Goal: Task Accomplishment & Management: Use online tool/utility

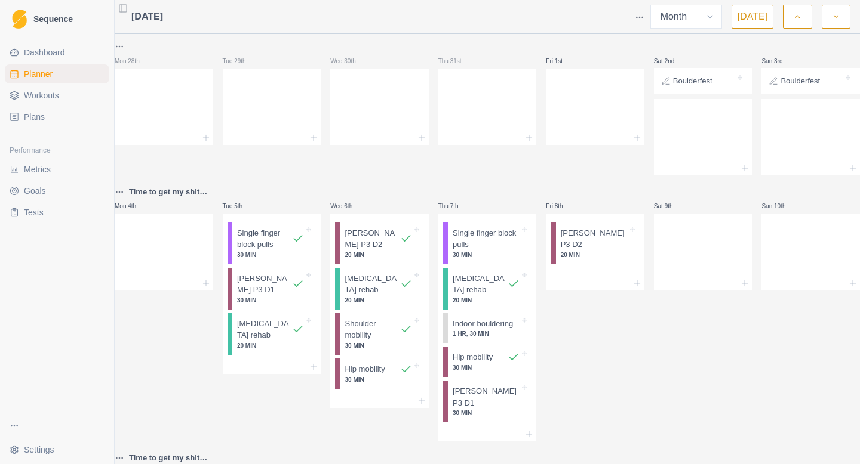
select select "month"
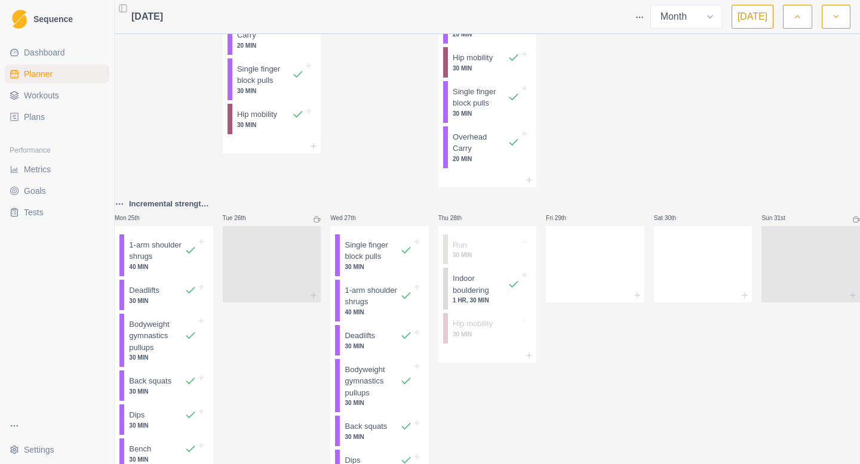
scroll to position [1019, 0]
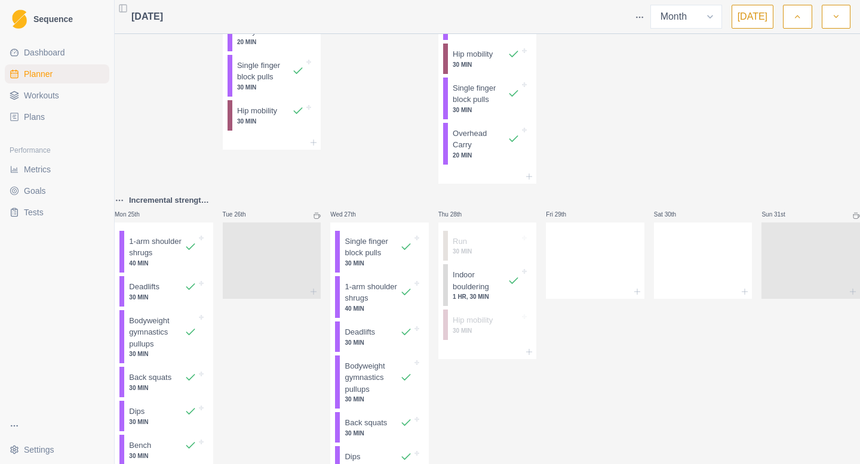
click at [762, 19] on button "[DATE]" at bounding box center [752, 17] width 42 height 24
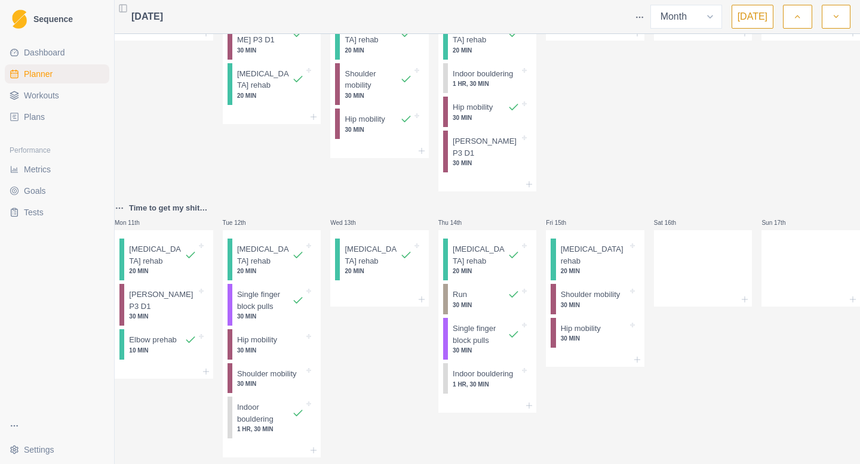
scroll to position [345, 0]
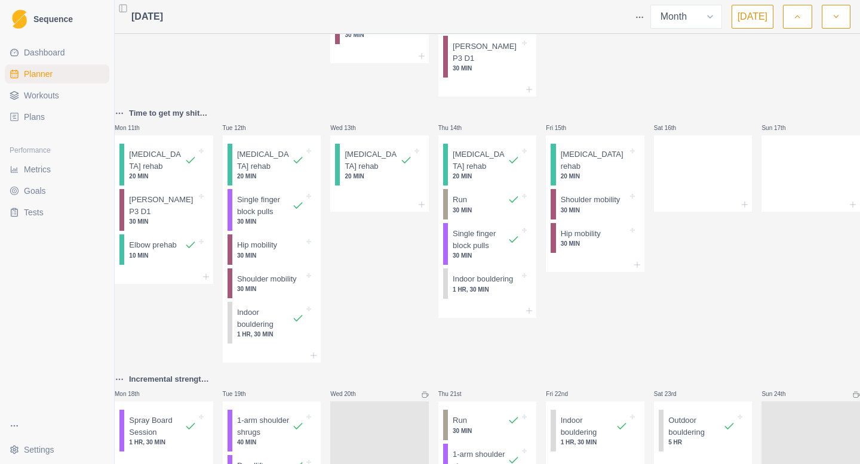
click at [838, 17] on icon "button" at bounding box center [836, 17] width 8 height 12
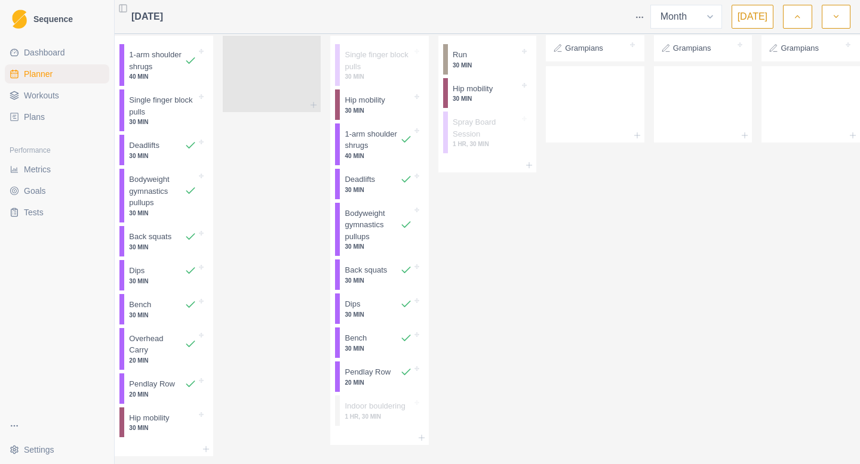
scroll to position [0, 0]
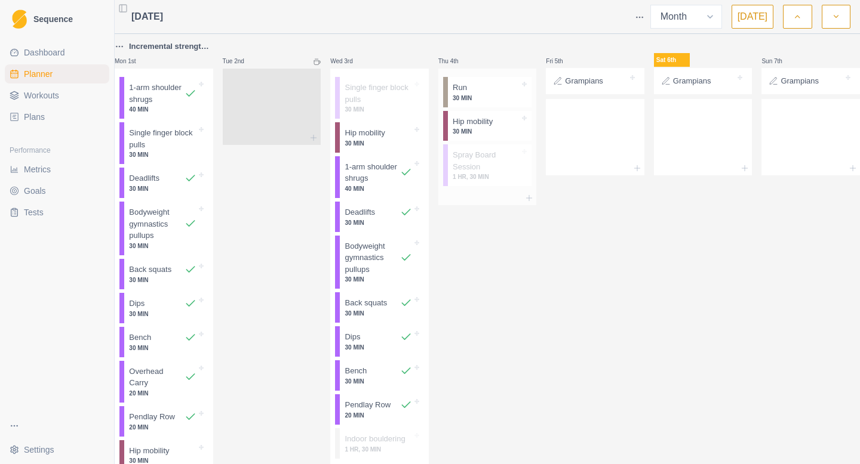
click at [513, 92] on div at bounding box center [493, 88] width 53 height 12
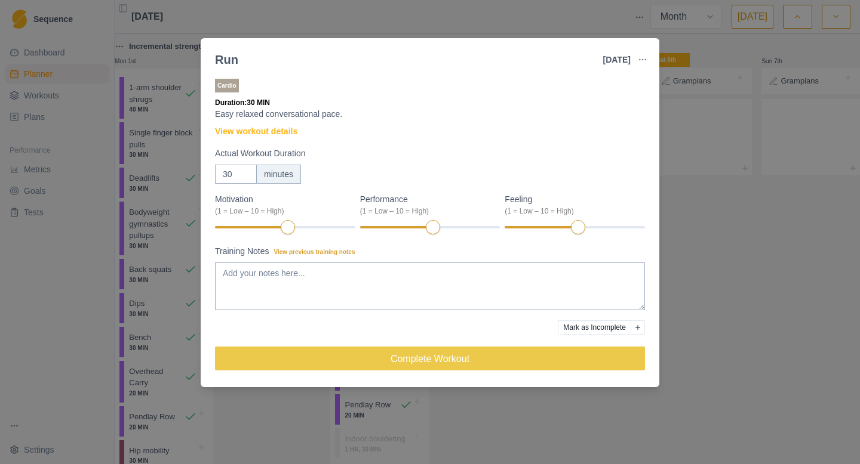
click at [579, 330] on button "Mark as Incomplete" at bounding box center [594, 328] width 73 height 14
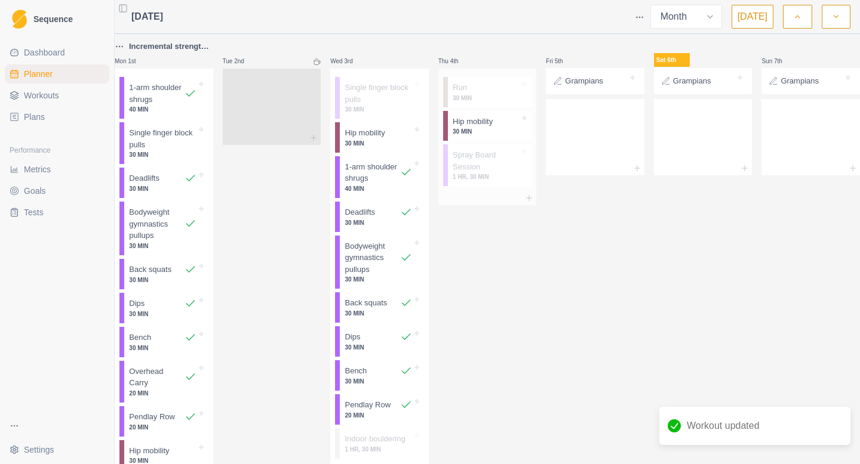
click at [513, 131] on p "30 MIN" at bounding box center [486, 131] width 67 height 9
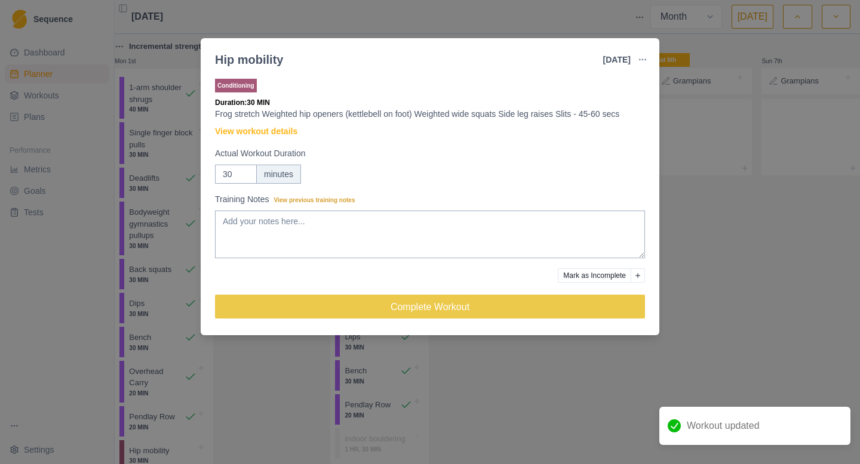
click at [586, 278] on button "Mark as Incomplete" at bounding box center [594, 276] width 73 height 14
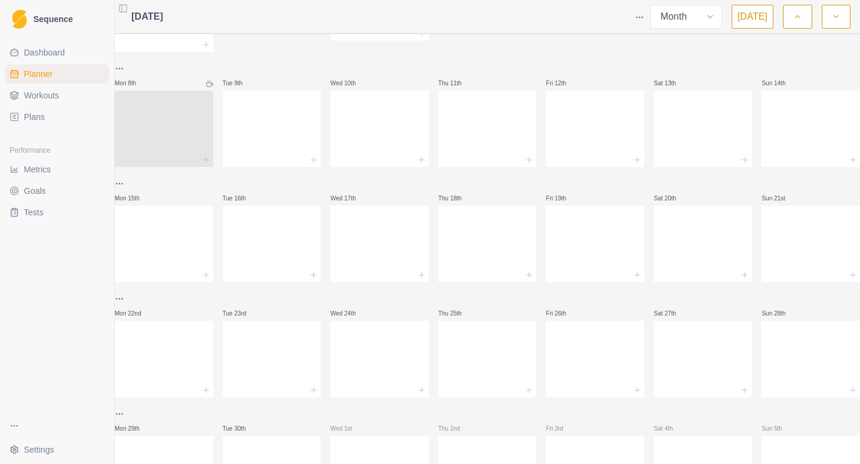
scroll to position [441, 0]
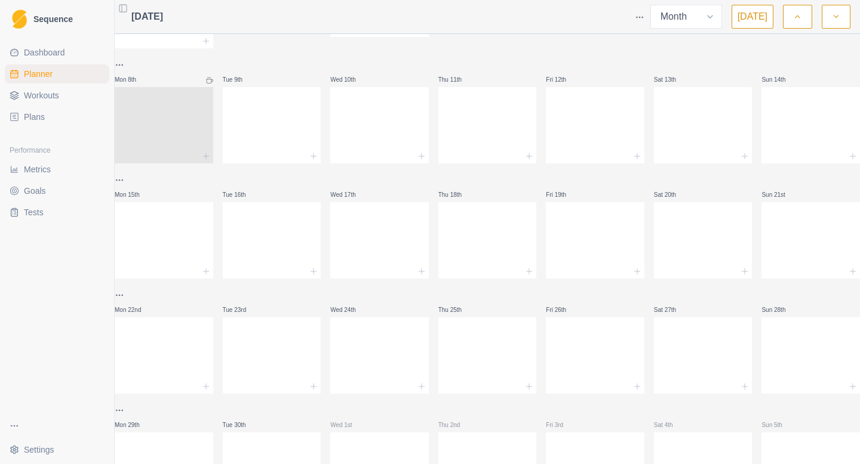
click at [213, 84] on icon at bounding box center [209, 80] width 7 height 7
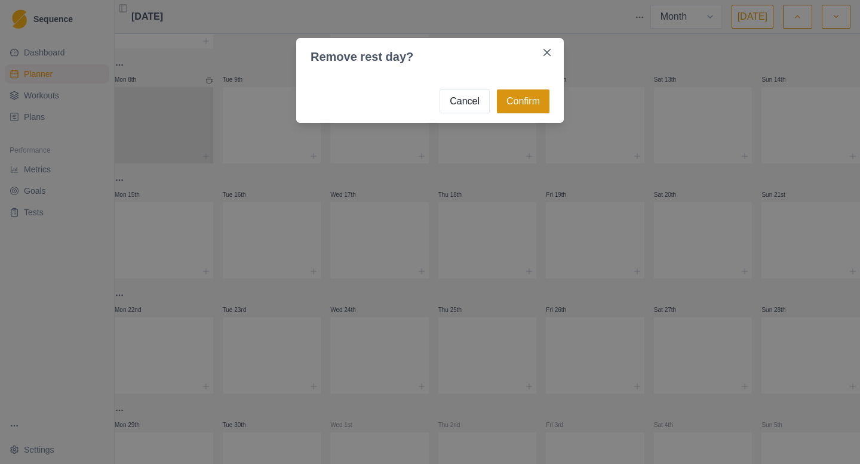
click at [540, 95] on button "Confirm" at bounding box center [523, 102] width 53 height 24
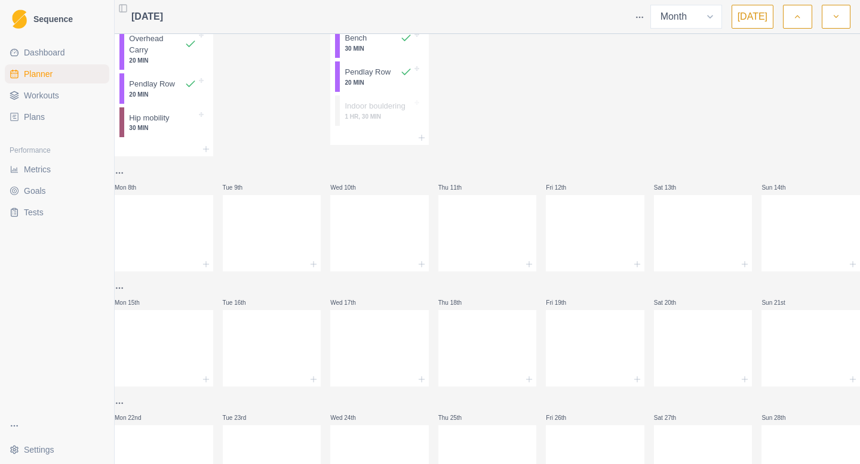
scroll to position [334, 0]
click at [211, 269] on icon at bounding box center [206, 264] width 10 height 10
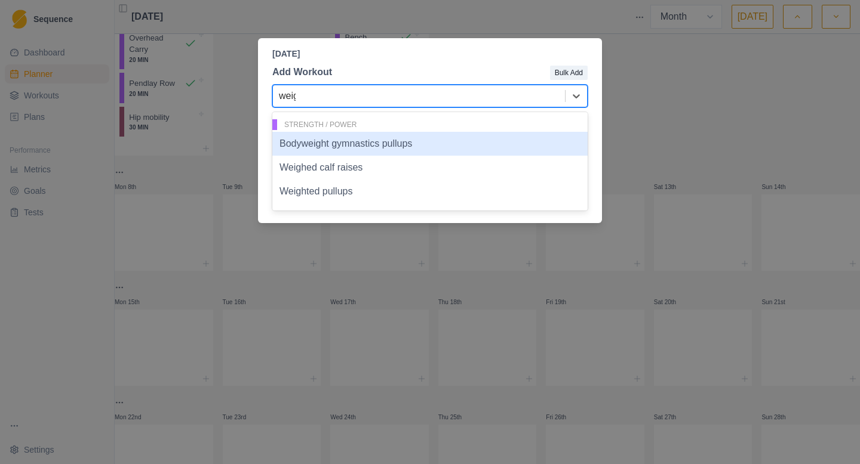
type input "weigh"
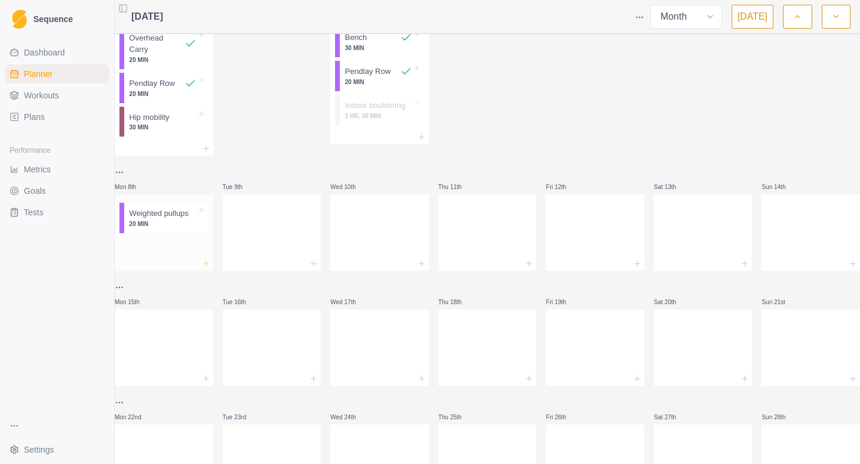
click at [211, 269] on icon at bounding box center [206, 264] width 10 height 10
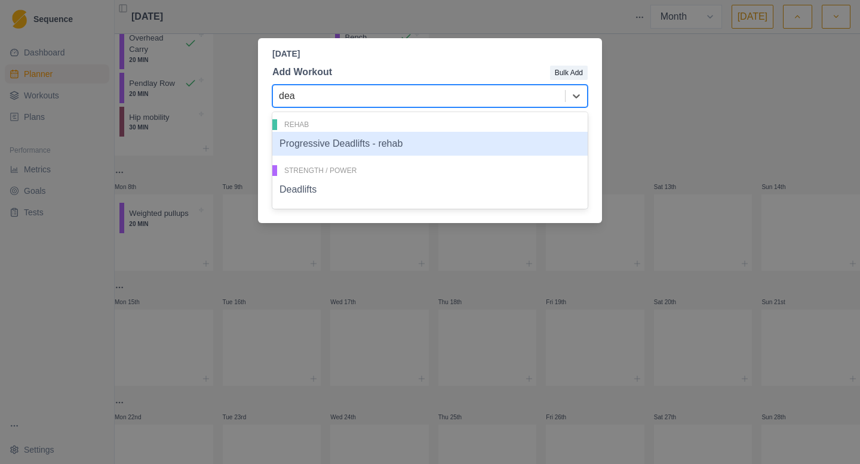
type input "dead"
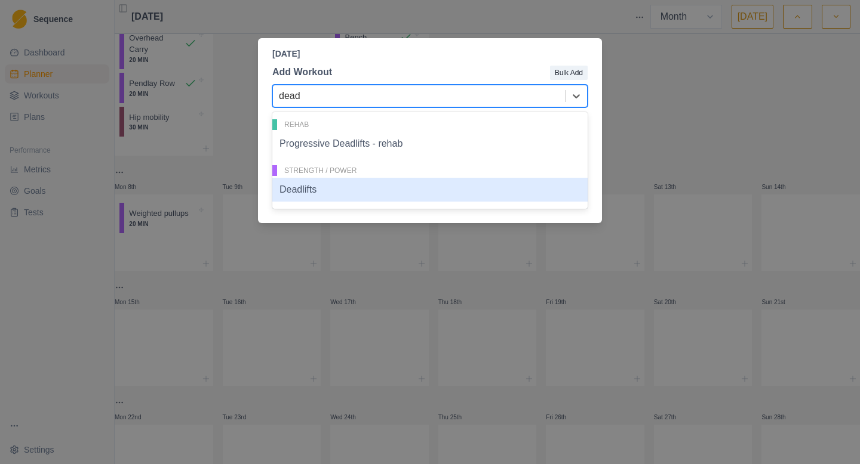
click at [300, 195] on div "Deadlifts" at bounding box center [429, 190] width 315 height 24
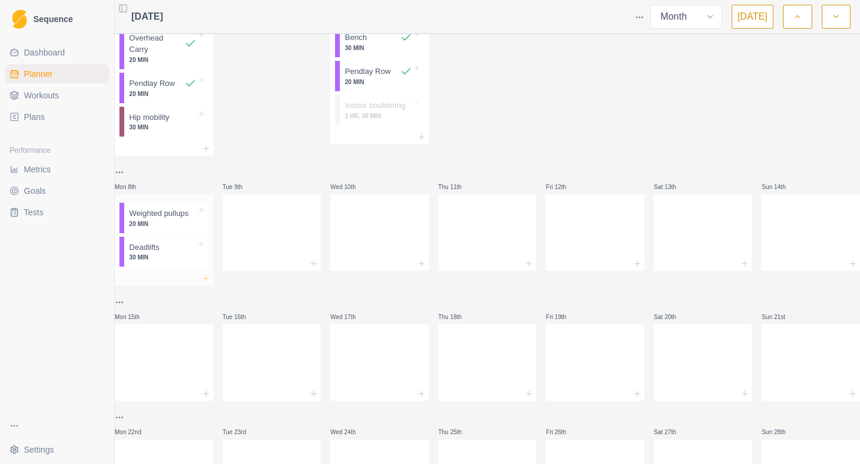
click at [211, 284] on icon at bounding box center [206, 279] width 10 height 10
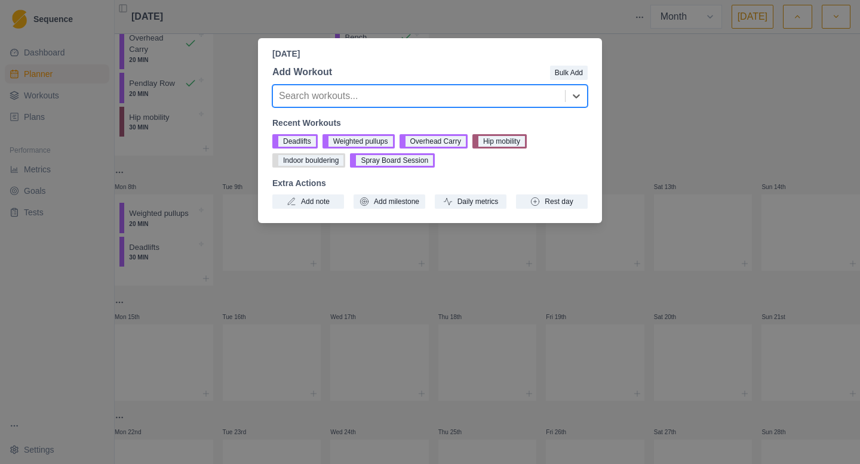
type input "s"
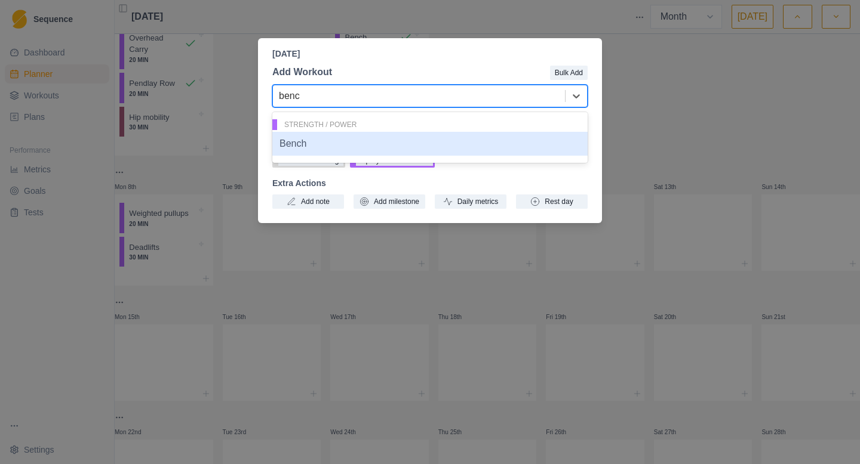
type input "bench"
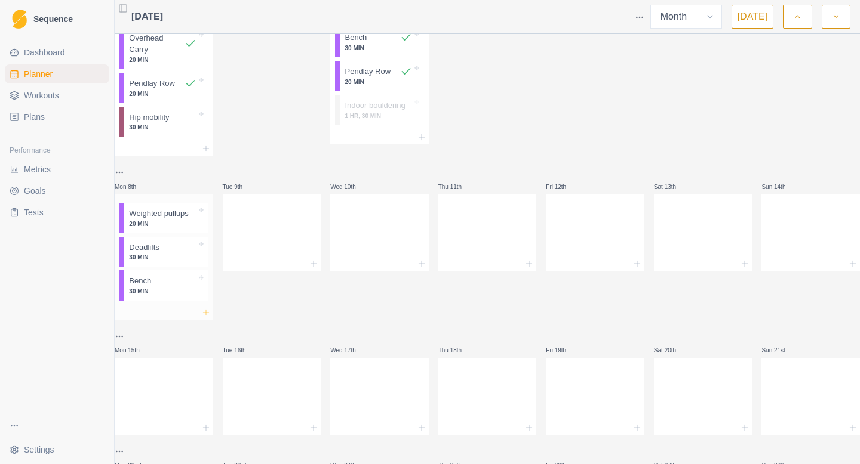
click at [210, 318] on icon at bounding box center [206, 313] width 10 height 10
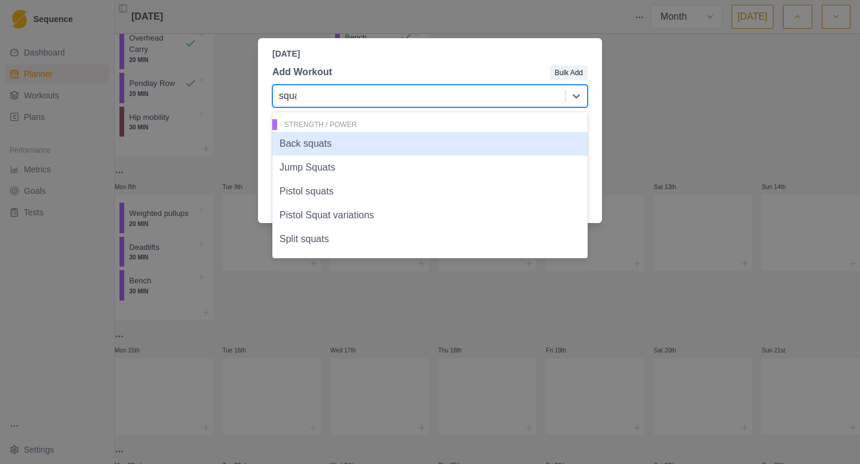
type input "squat"
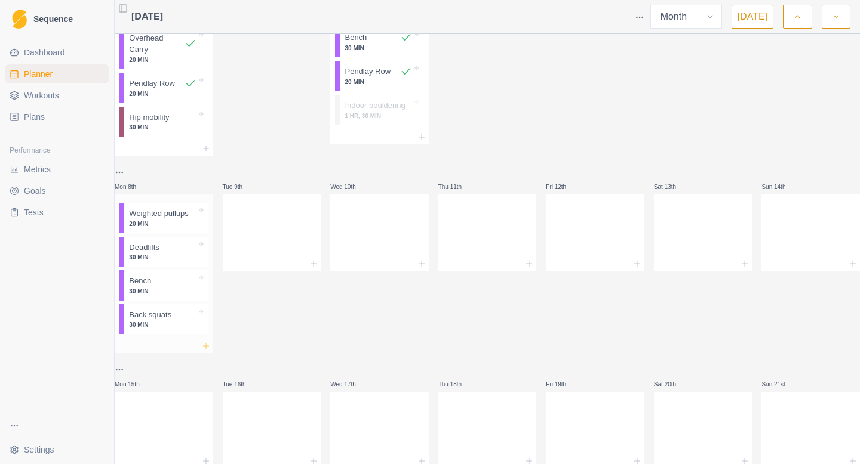
click at [211, 351] on icon at bounding box center [206, 347] width 10 height 10
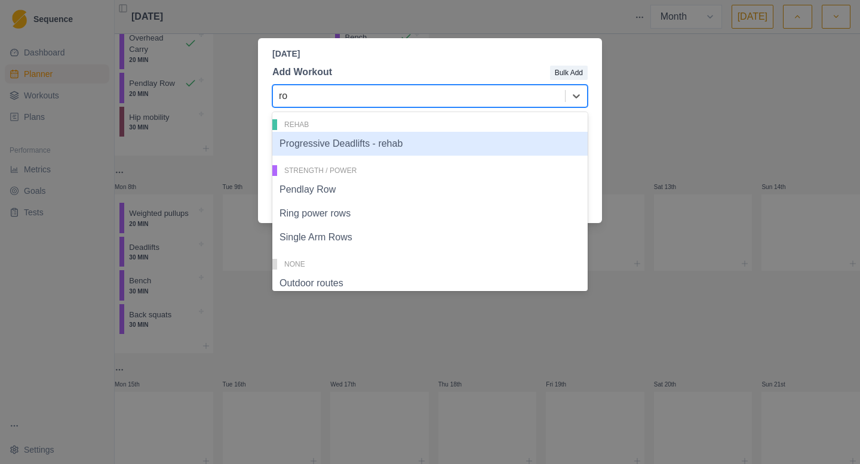
type input "row"
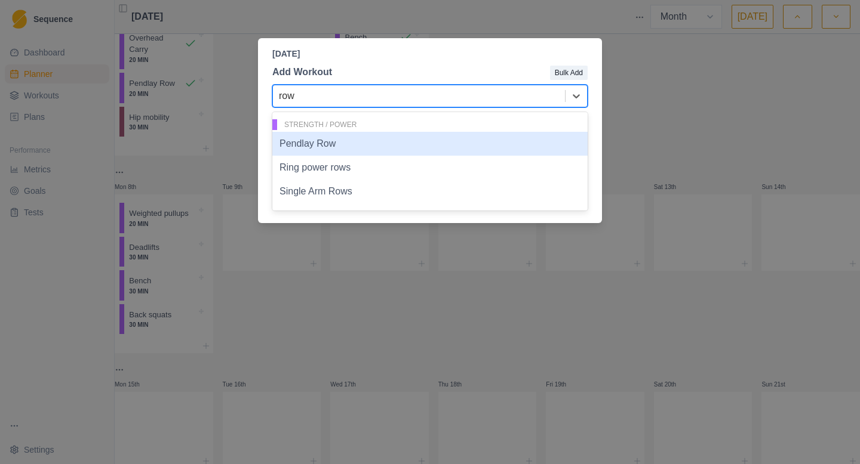
click at [325, 144] on div "Pendlay Row" at bounding box center [429, 144] width 315 height 24
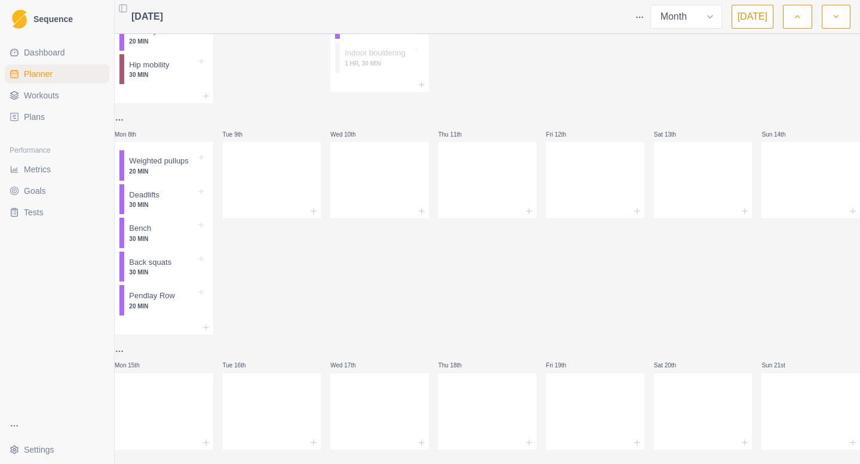
scroll to position [387, 0]
click at [210, 332] on icon at bounding box center [206, 327] width 10 height 10
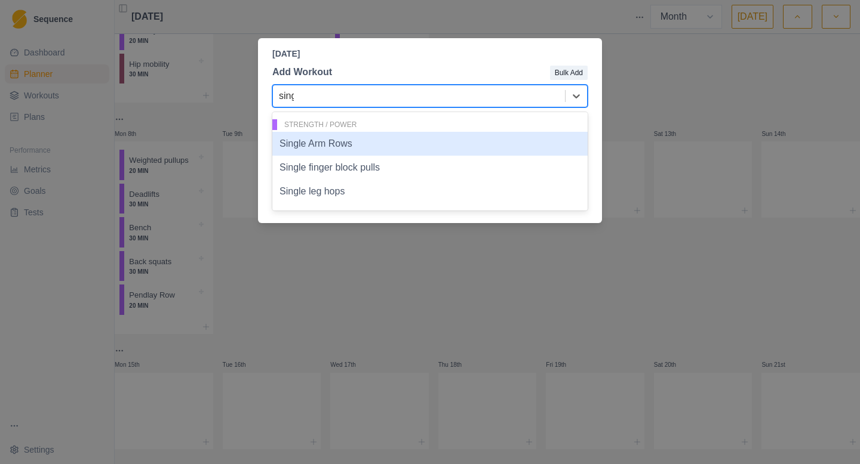
type input "singl"
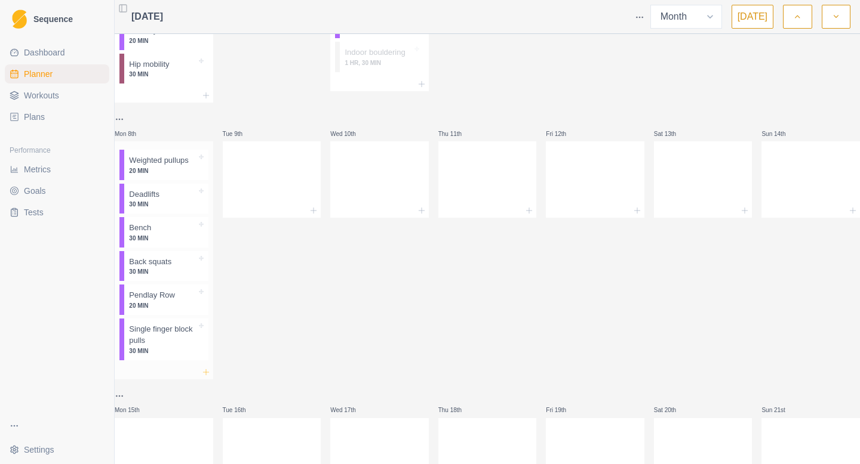
click at [209, 377] on icon at bounding box center [206, 373] width 10 height 10
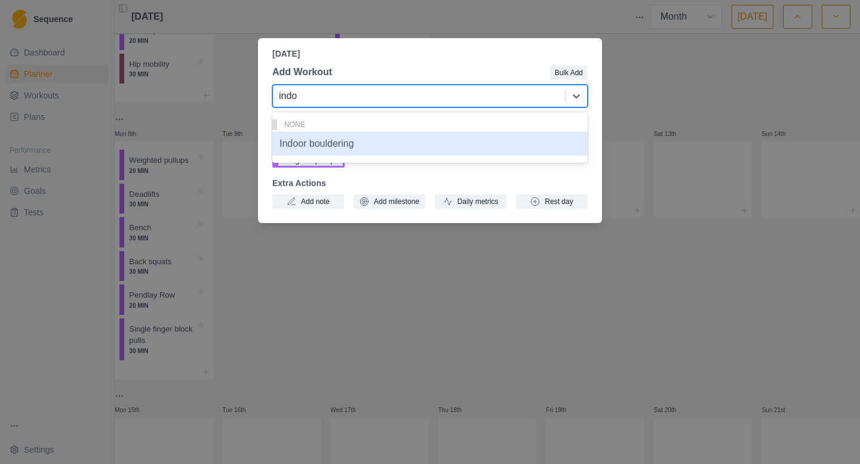
type input "indoo"
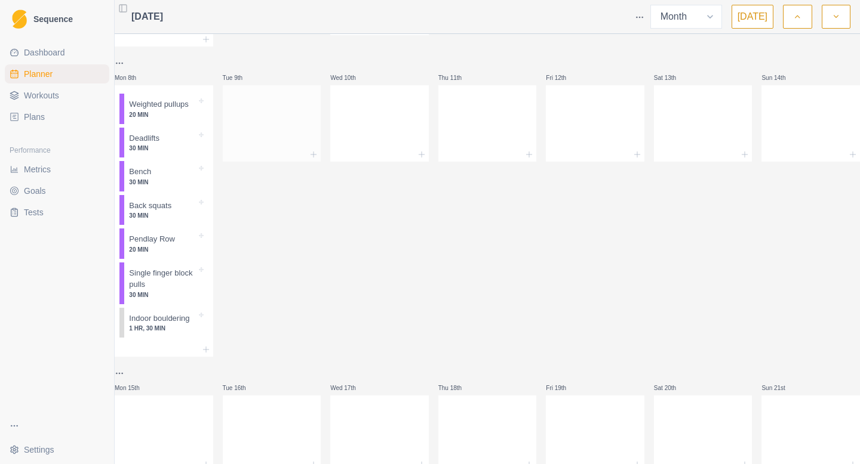
scroll to position [450, 0]
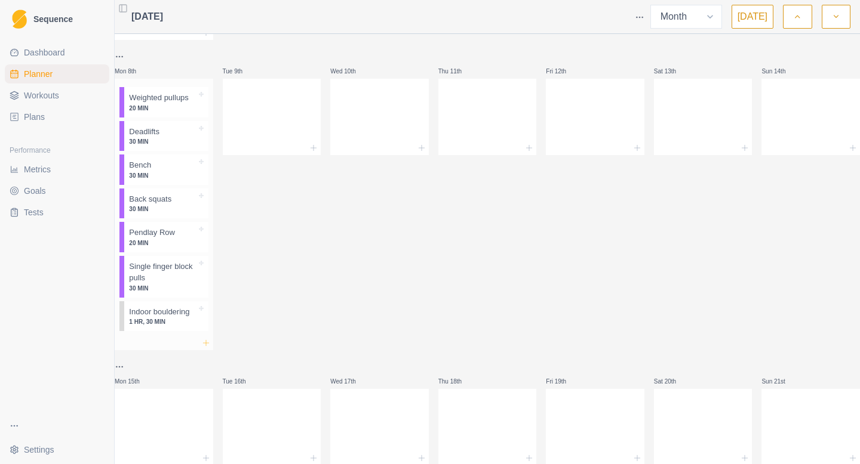
click at [210, 348] on icon at bounding box center [206, 344] width 10 height 10
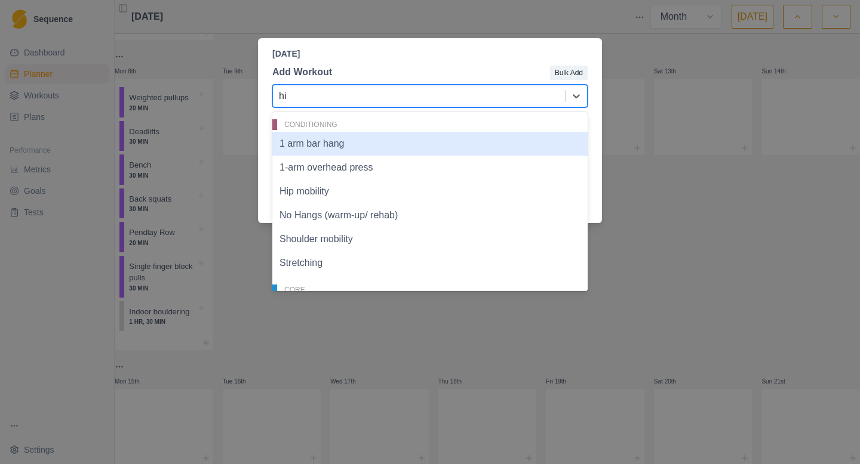
type input "hip"
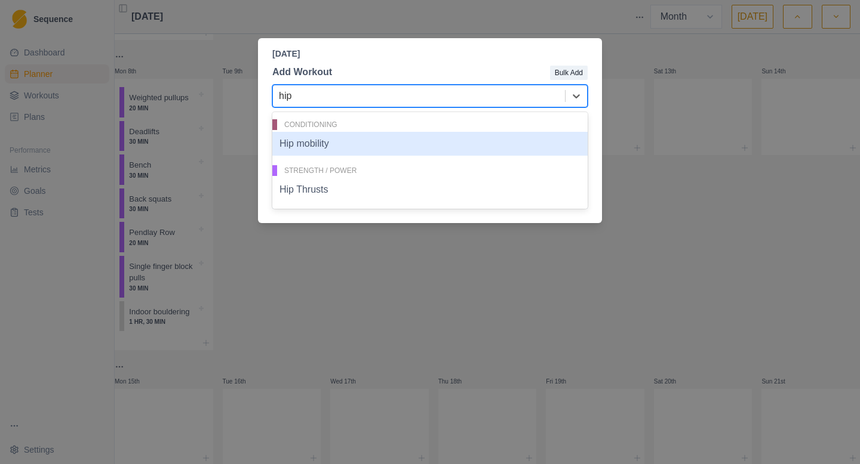
click at [316, 146] on div "Hip mobility" at bounding box center [429, 144] width 315 height 24
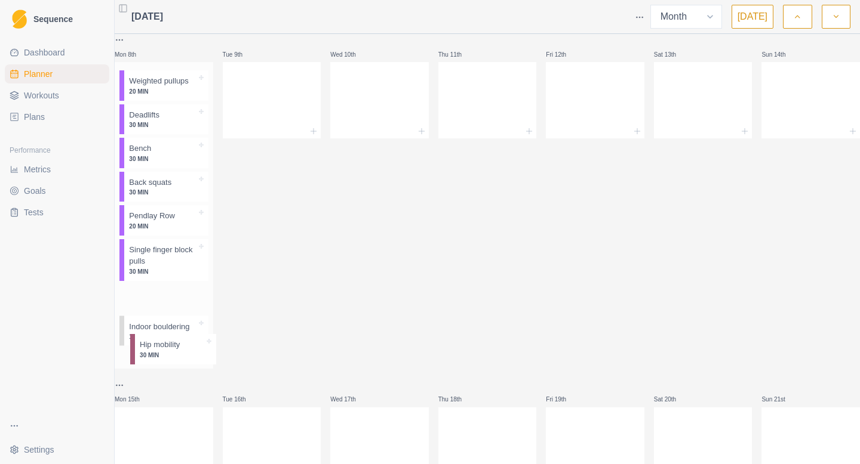
scroll to position [466, 0]
drag, startPoint x: 180, startPoint y: 386, endPoint x: 169, endPoint y: 328, distance: 59.5
click at [169, 328] on div "Weighted pullups 20 MIN Deadlifts 30 MIN Bench 30 MIN Back squats 30 MIN Pendla…" at bounding box center [164, 208] width 99 height 293
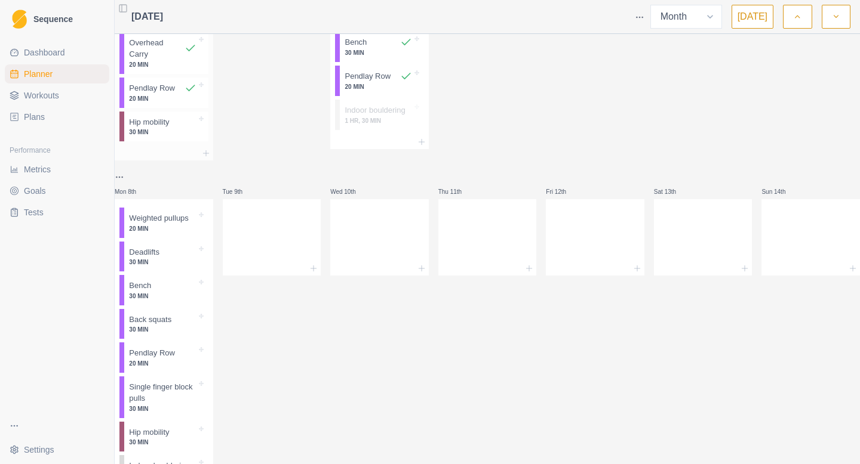
scroll to position [333, 0]
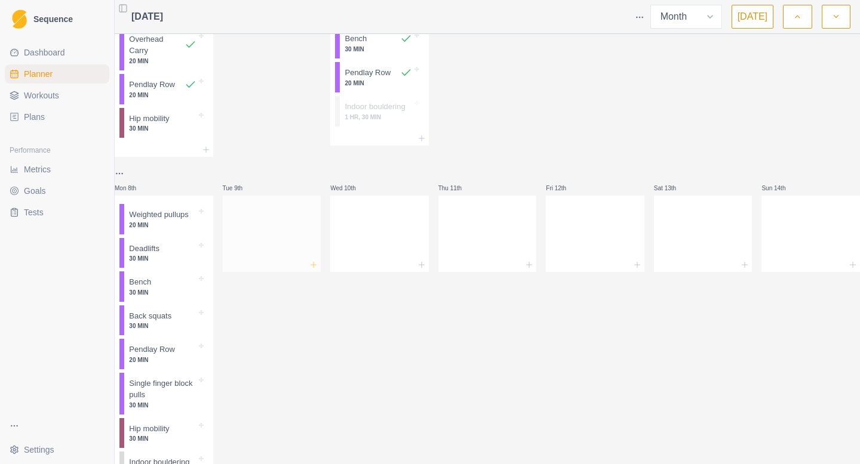
click at [318, 270] on icon at bounding box center [314, 265] width 10 height 10
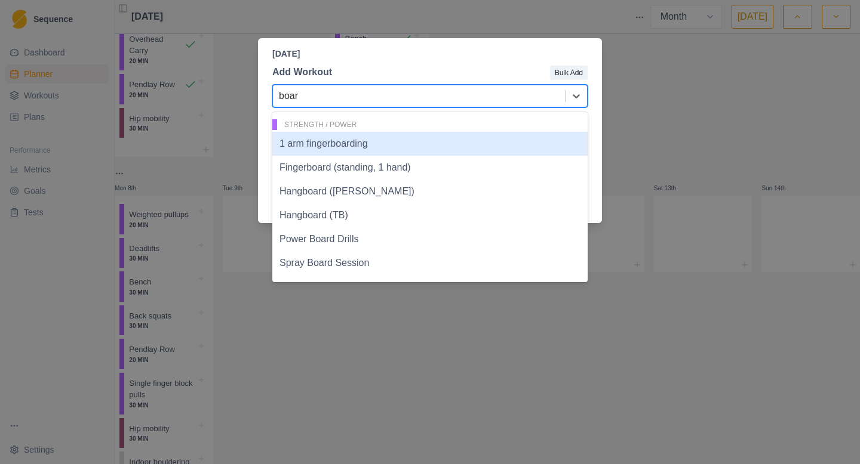
type input "board"
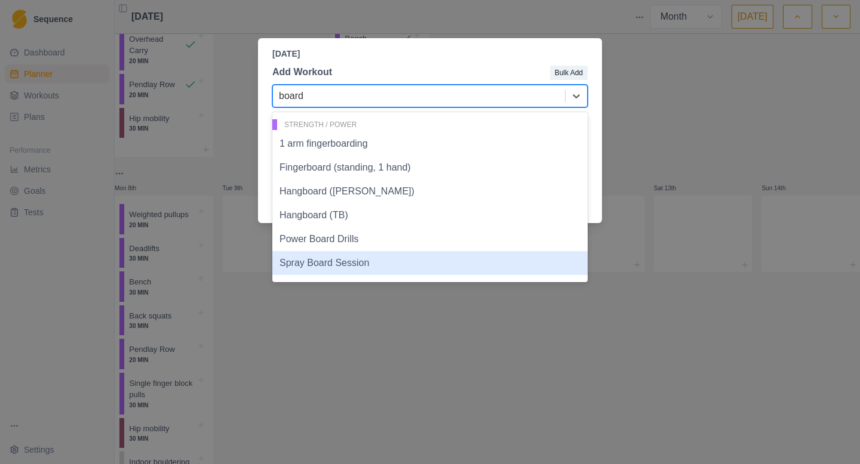
click at [357, 253] on div "Spray Board Session" at bounding box center [429, 263] width 315 height 24
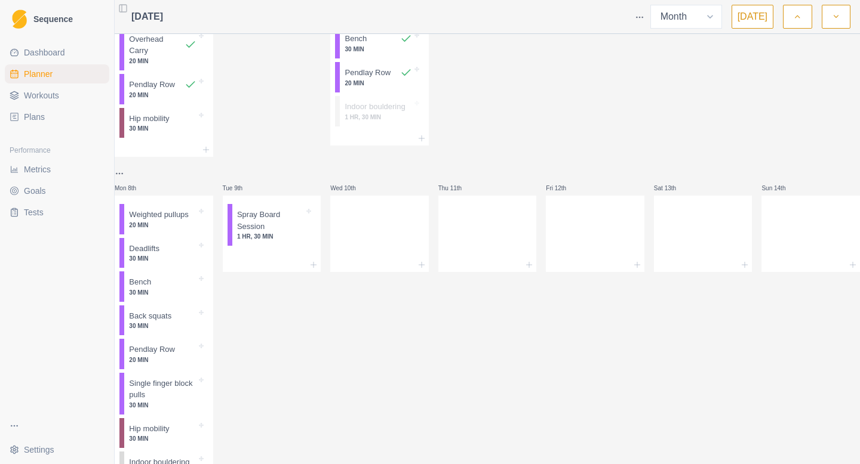
scroll to position [0, 0]
